Goal: Task Accomplishment & Management: Use online tool/utility

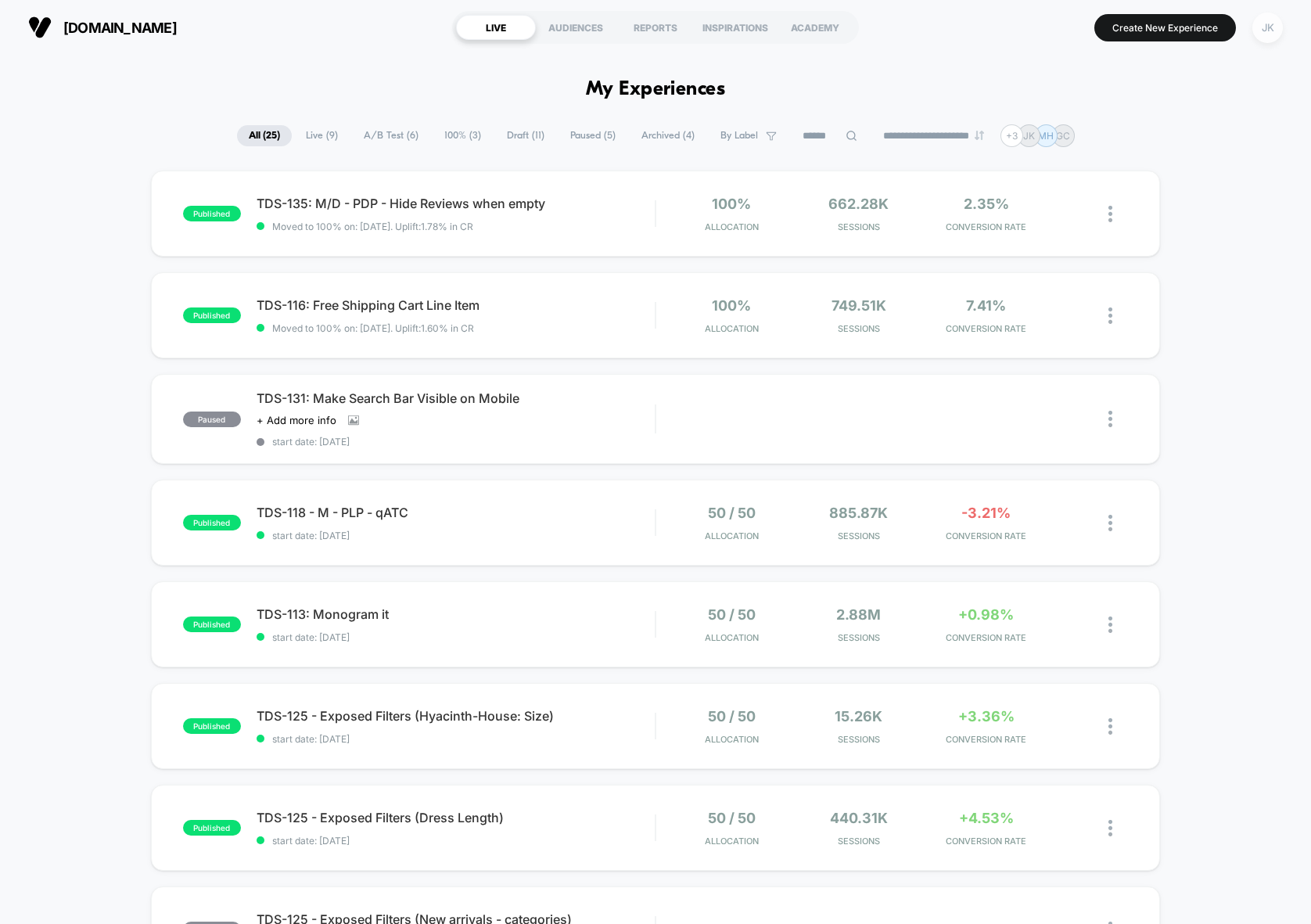
click at [1266, 31] on div "JK" at bounding box center [1267, 27] width 31 height 31
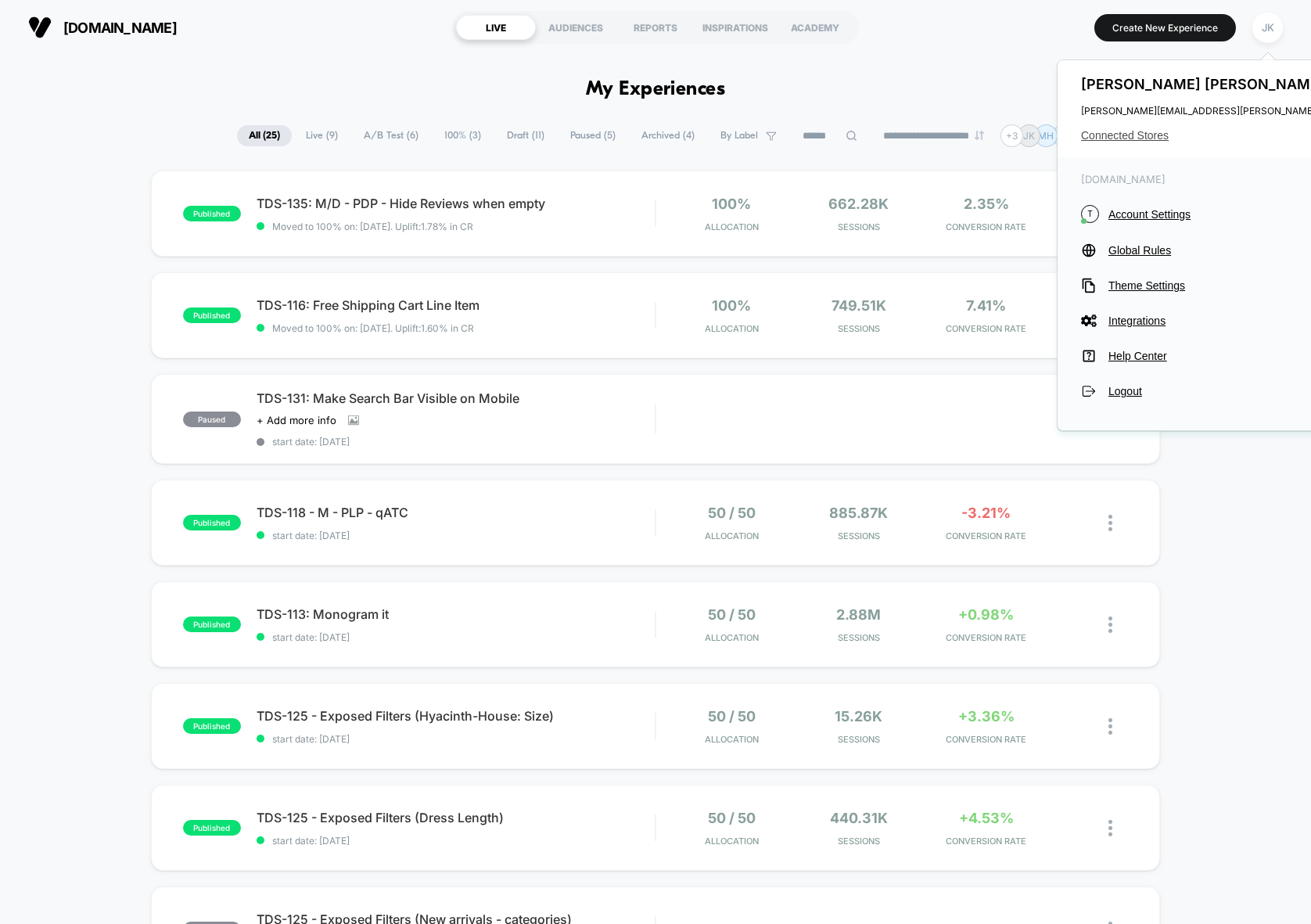
click at [1143, 137] on span "Connected Stores" at bounding box center [1236, 135] width 310 height 12
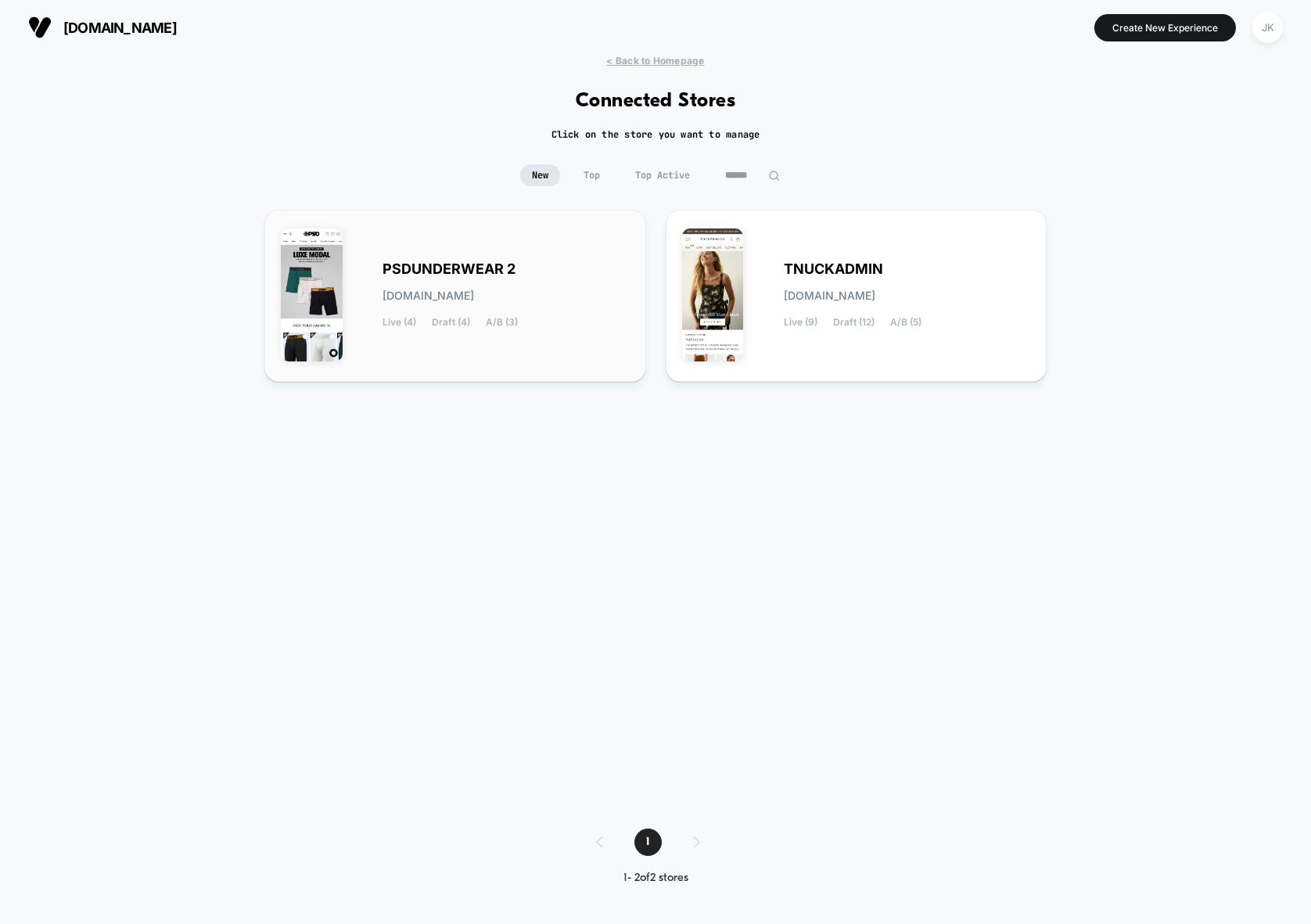
click at [383, 257] on div "PSDUNDERWEAR 2 [DOMAIN_NAME] Live (4) Draft (4) A/B (3)" at bounding box center [455, 295] width 349 height 139
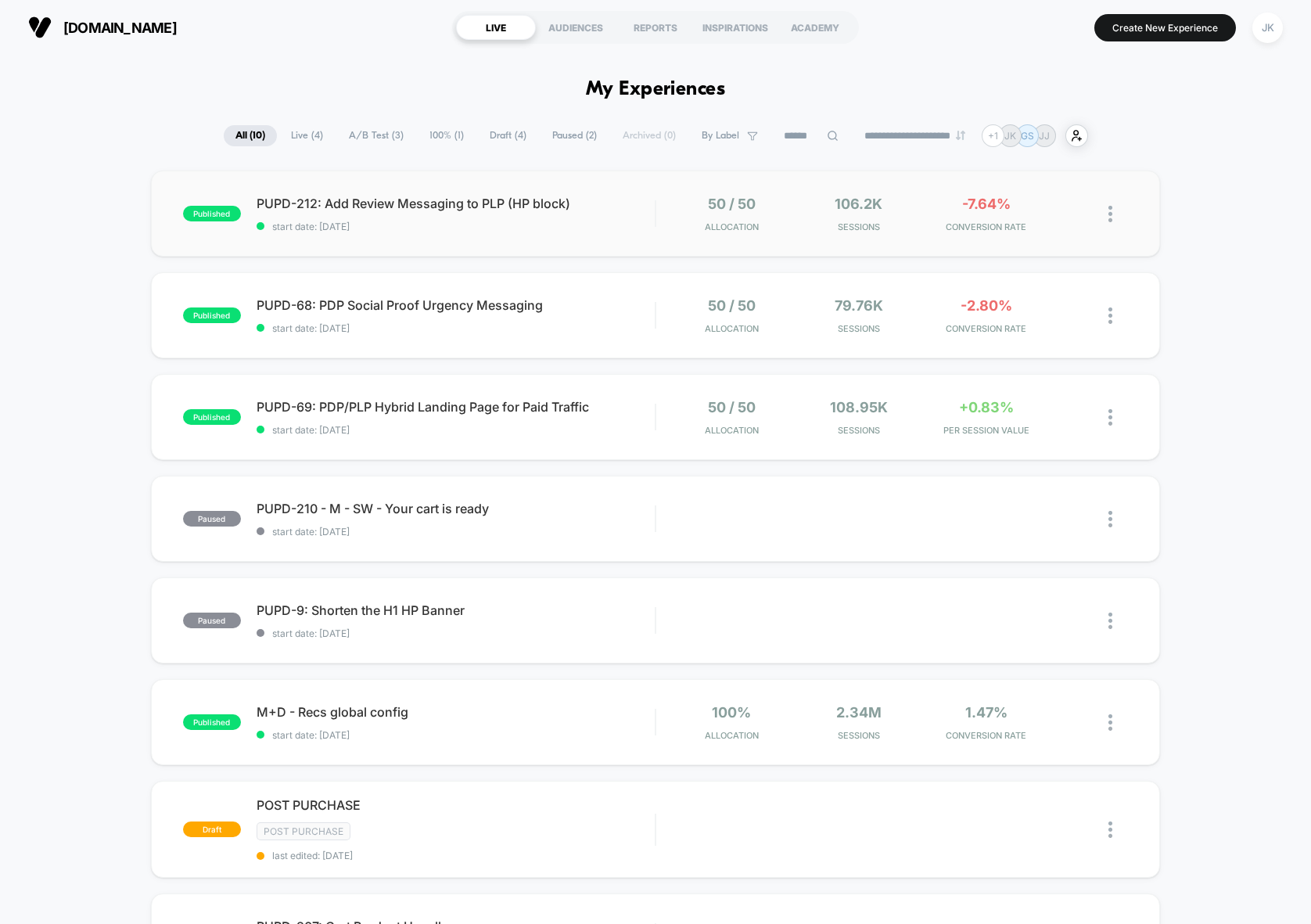
click at [792, 182] on div "published PUPD-212: Add Review Messaging to PLP (HP block) start date: [DATE] 5…" at bounding box center [656, 214] width 1010 height 86
